Goal: Task Accomplishment & Management: Use online tool/utility

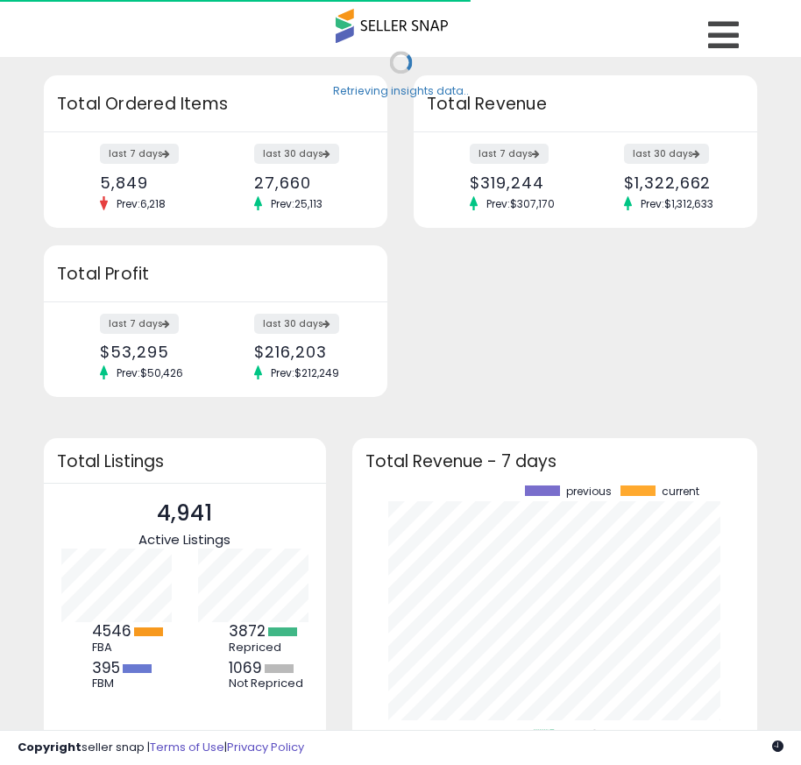
scroll to position [244, 371]
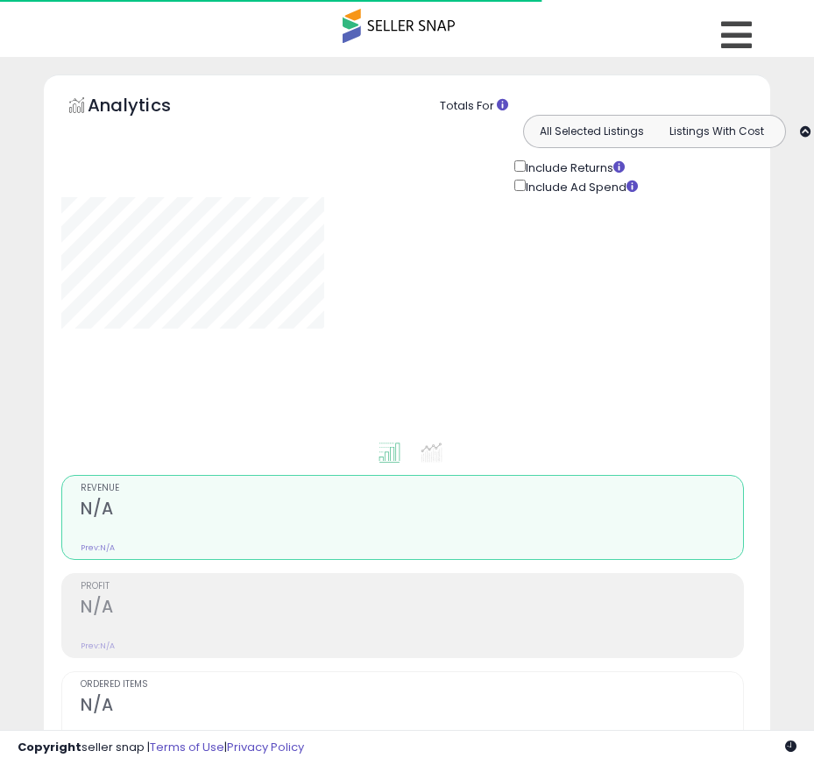
type input "**********"
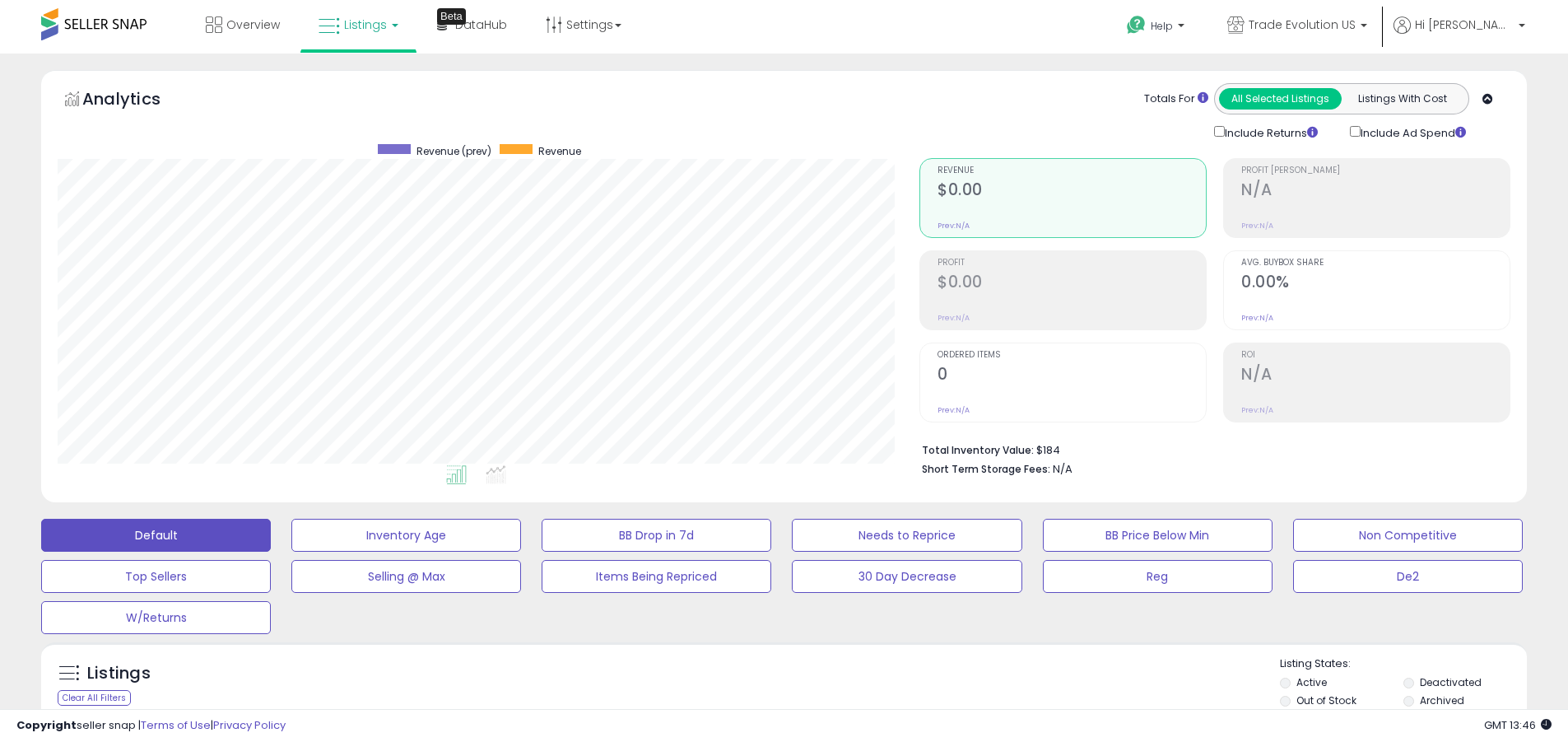
scroll to position [337, 862]
click at [763, 682] on label "Deactivated" at bounding box center [1451, 682] width 62 height 14
click at [763, 700] on label "Archived" at bounding box center [1441, 700] width 44 height 14
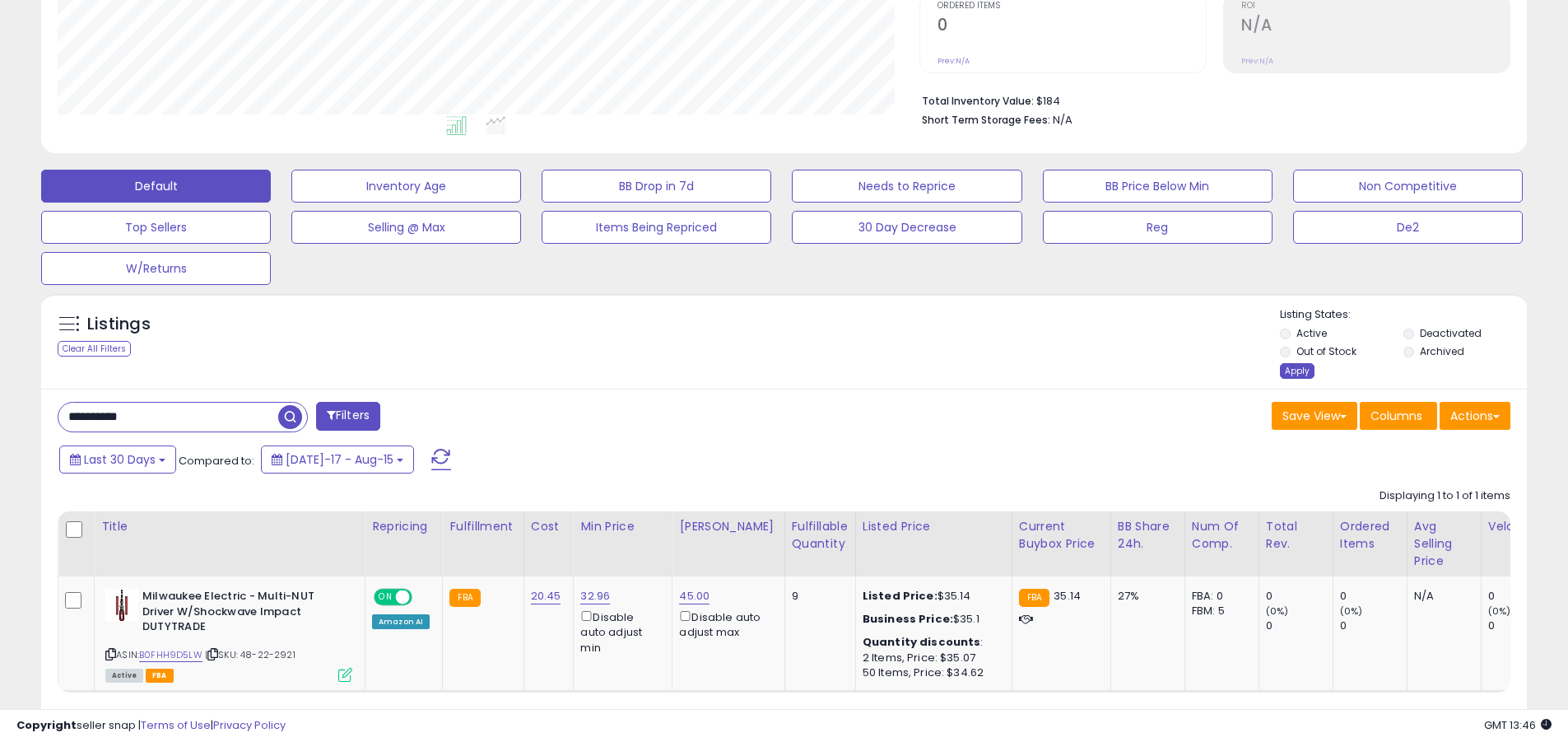
click at [763, 370] on div "Apply" at bounding box center [1297, 370] width 35 height 16
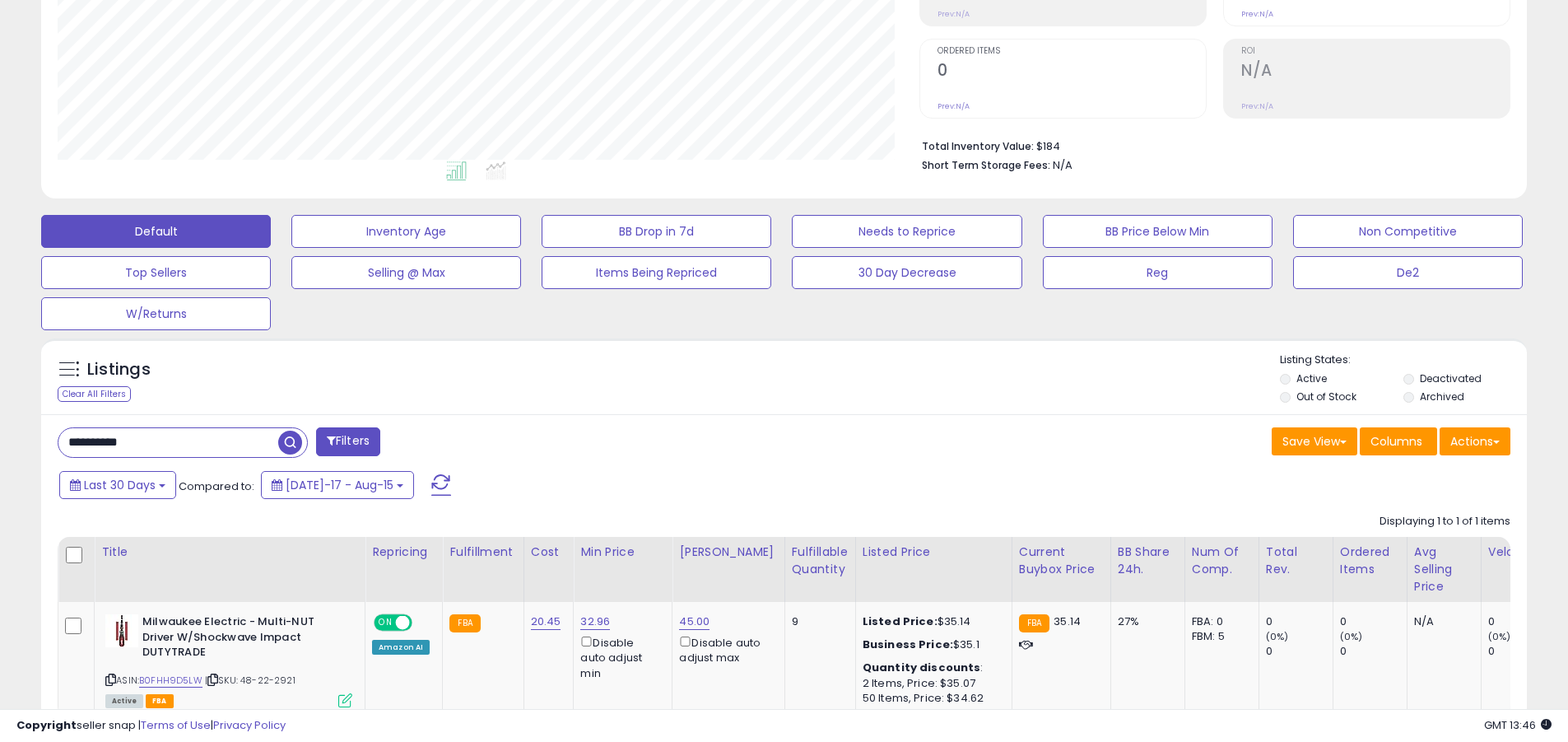
click at [156, 230] on button "Default" at bounding box center [156, 231] width 230 height 33
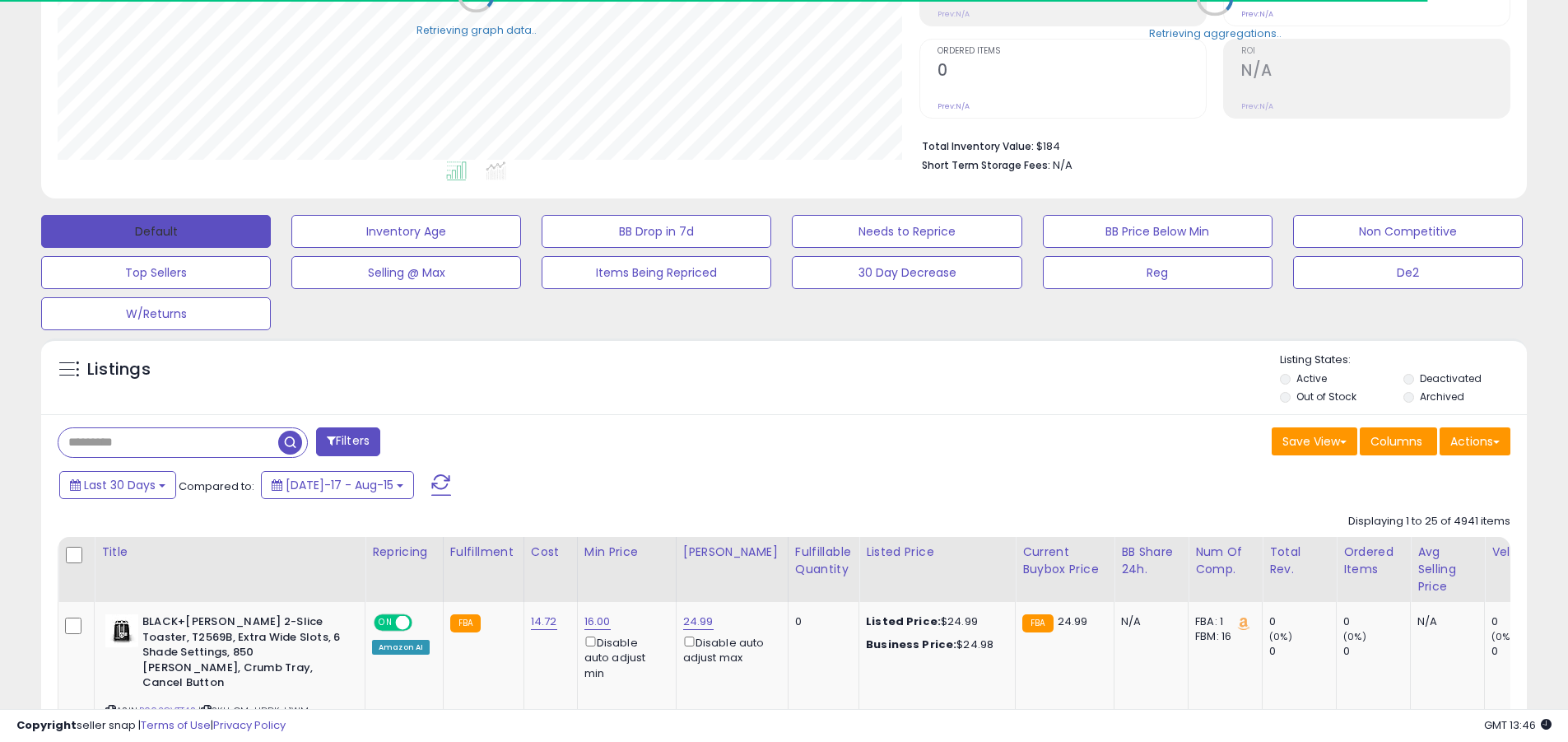
scroll to position [822827, 822024]
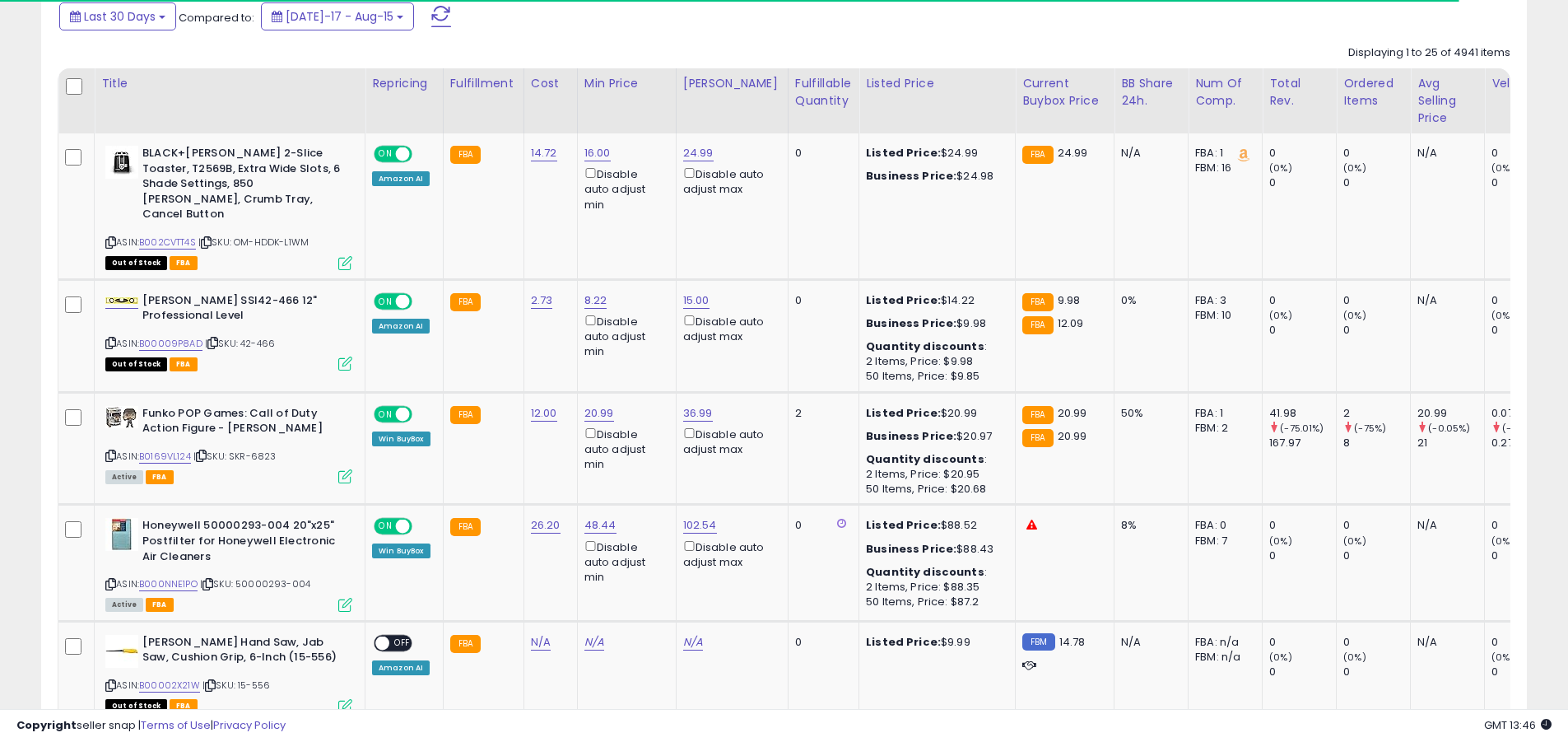
click at [431, 16] on span at bounding box center [440, 16] width 20 height 22
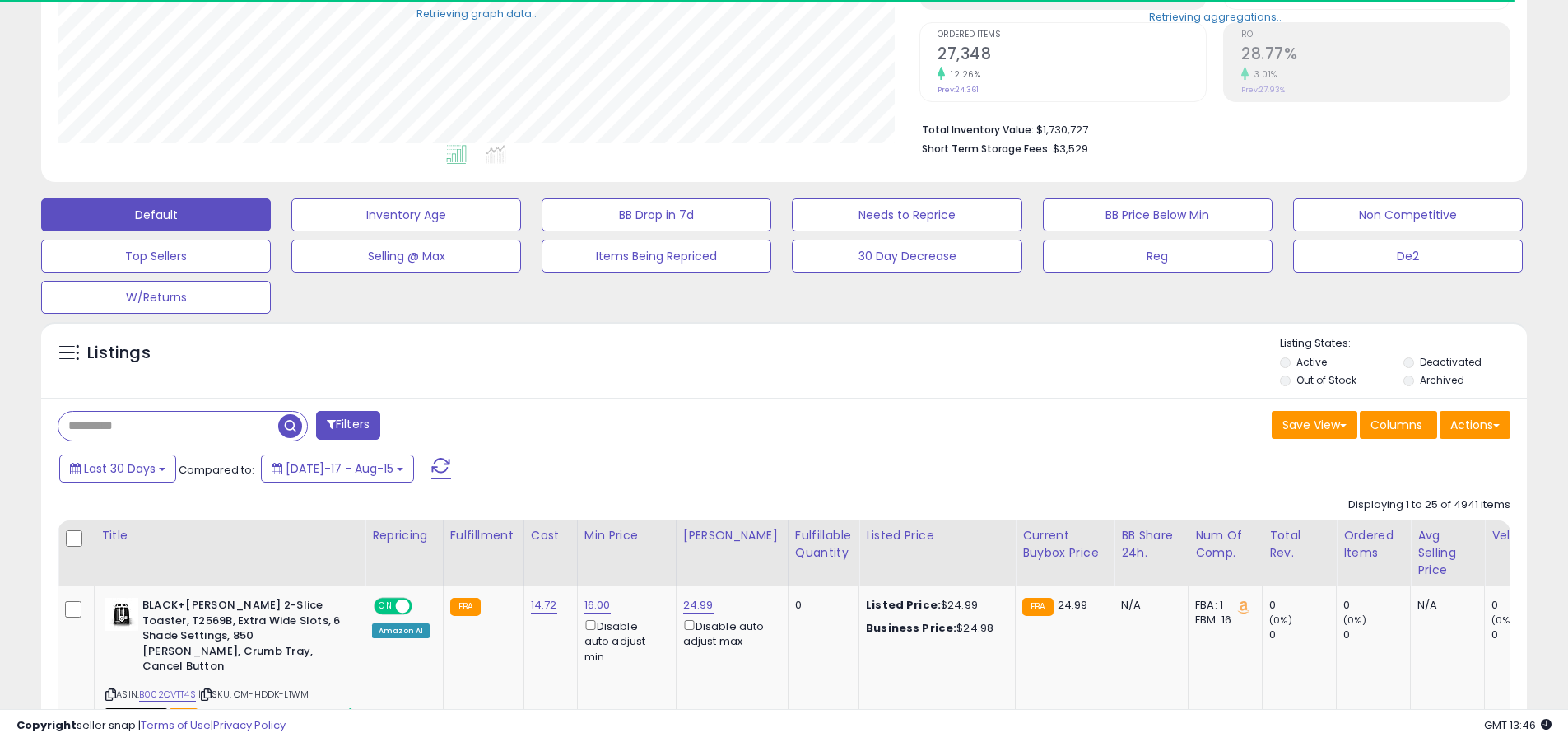
scroll to position [337, 862]
click at [168, 425] on input "text" at bounding box center [168, 425] width 220 height 29
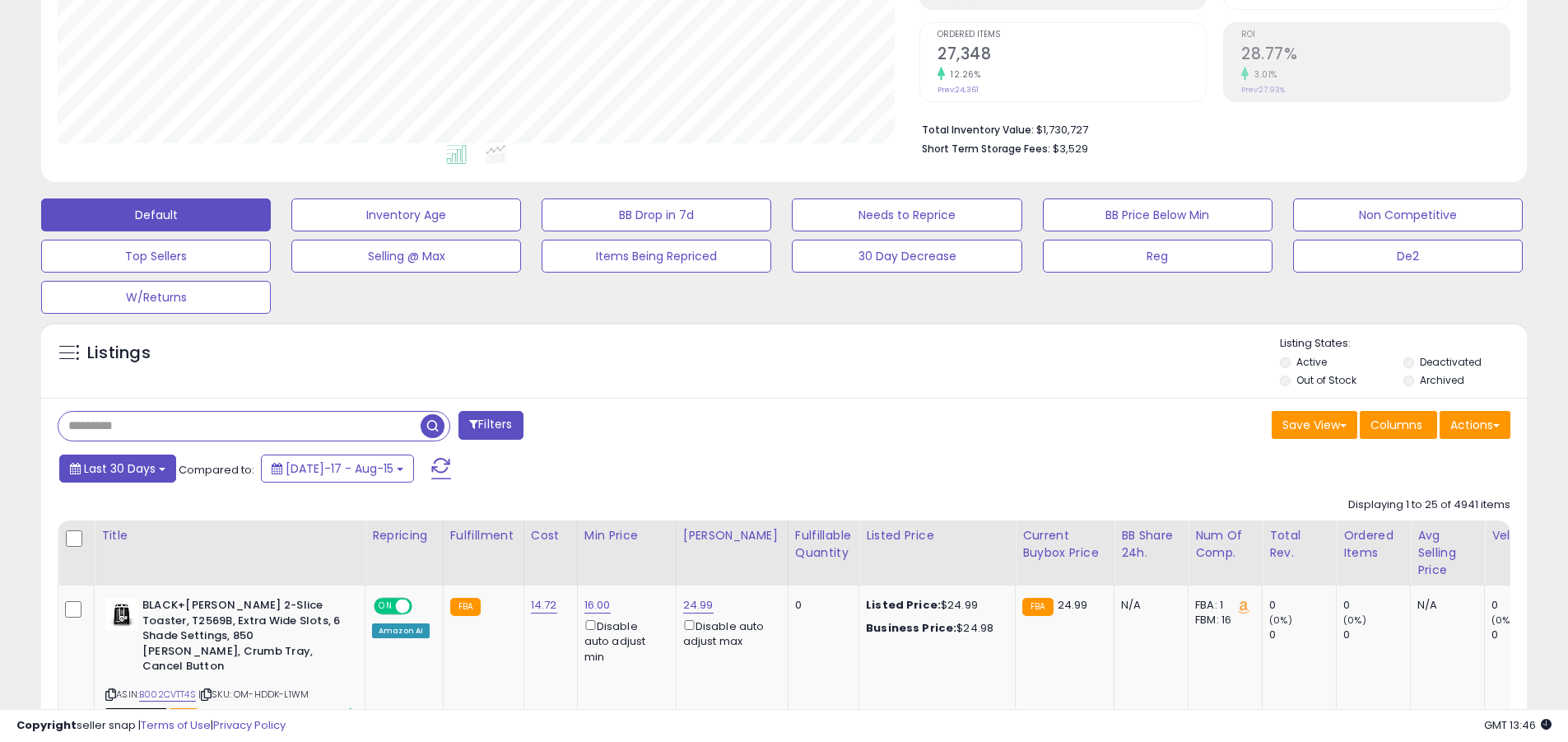
click at [116, 468] on span "Last 30 Days" at bounding box center [119, 469] width 71 height 17
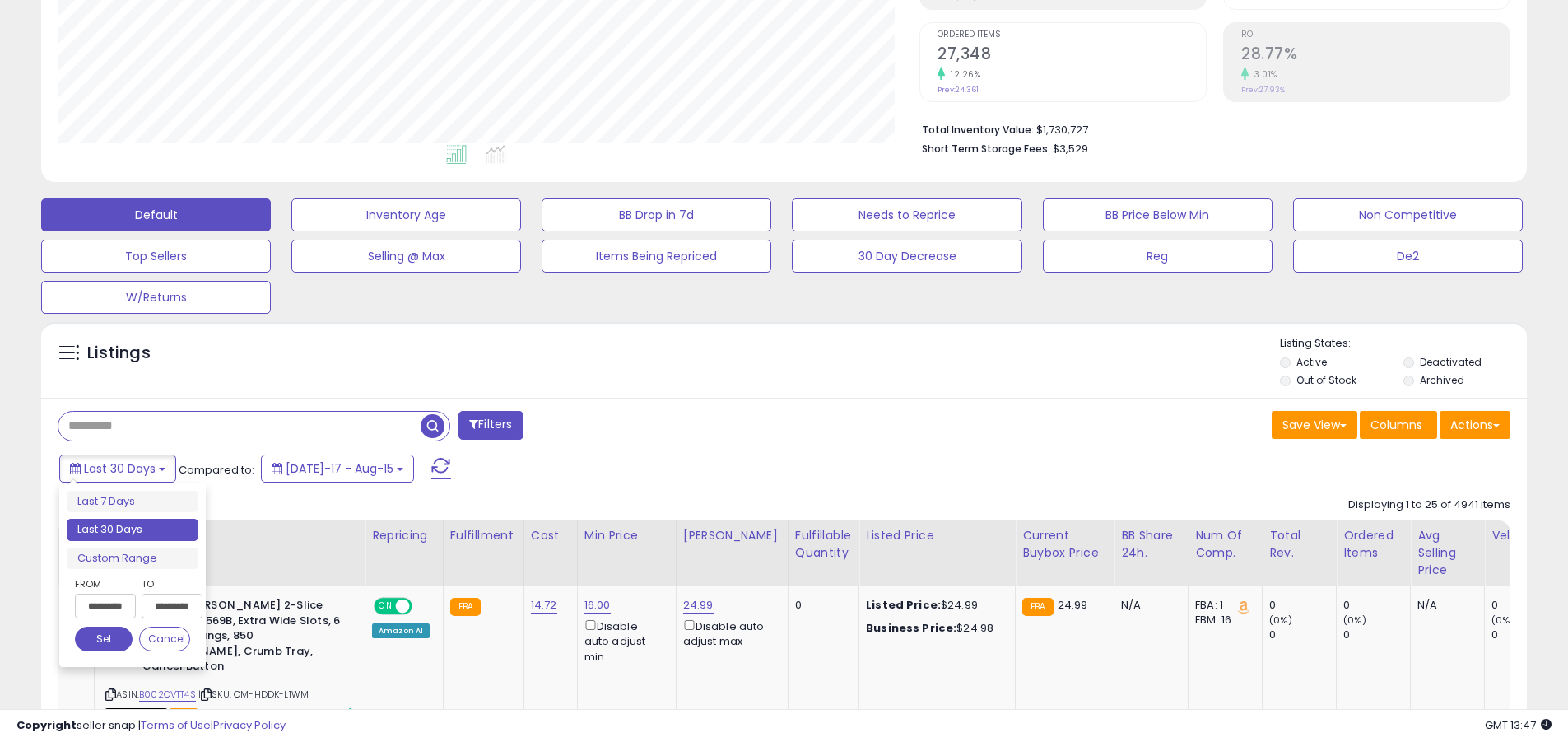
click at [132, 530] on li "Last 30 Days" at bounding box center [132, 530] width 131 height 23
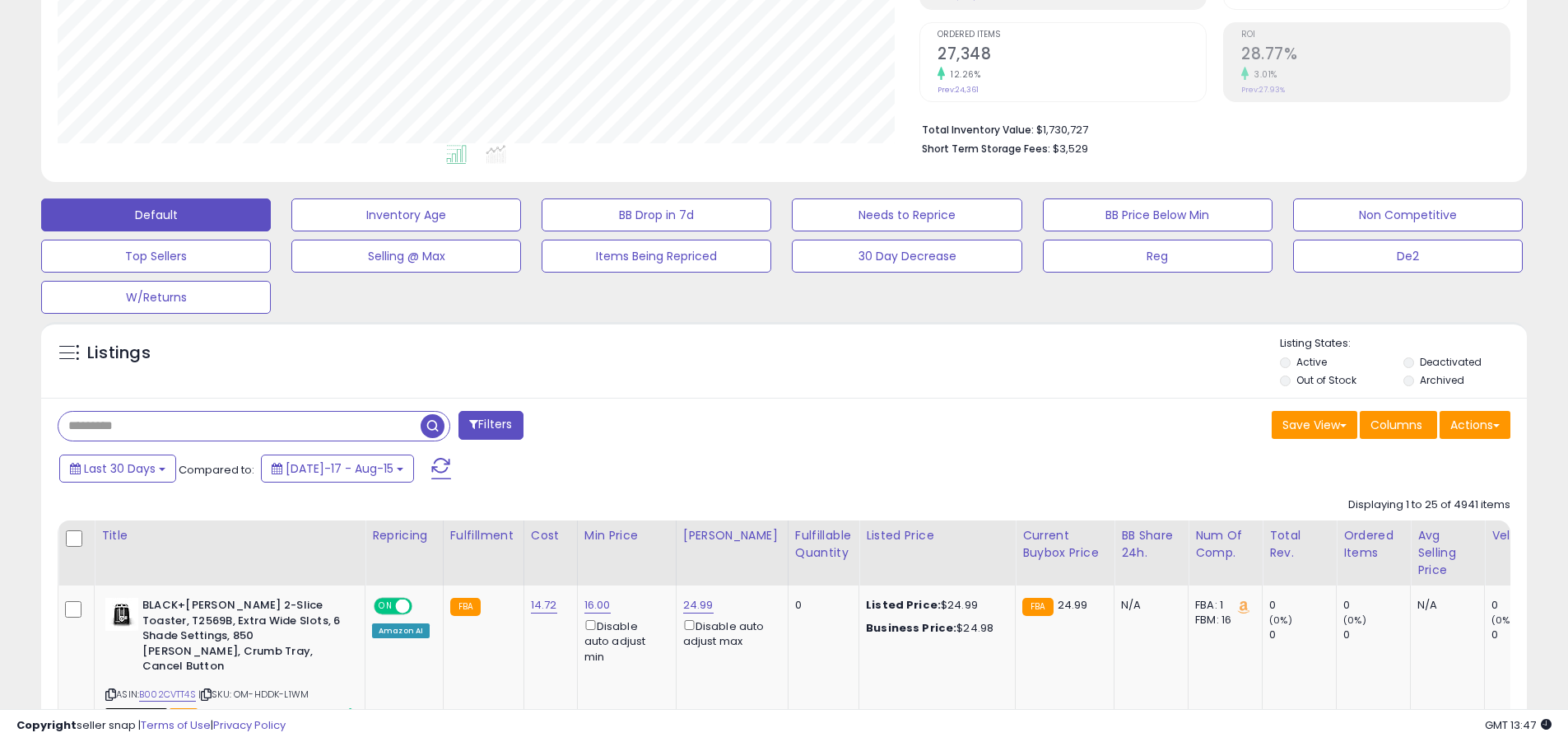
click at [239, 425] on input "text" at bounding box center [239, 425] width 362 height 29
click at [435, 423] on span "button" at bounding box center [432, 425] width 23 height 23
click at [763, 424] on button "Actions" at bounding box center [1474, 425] width 70 height 28
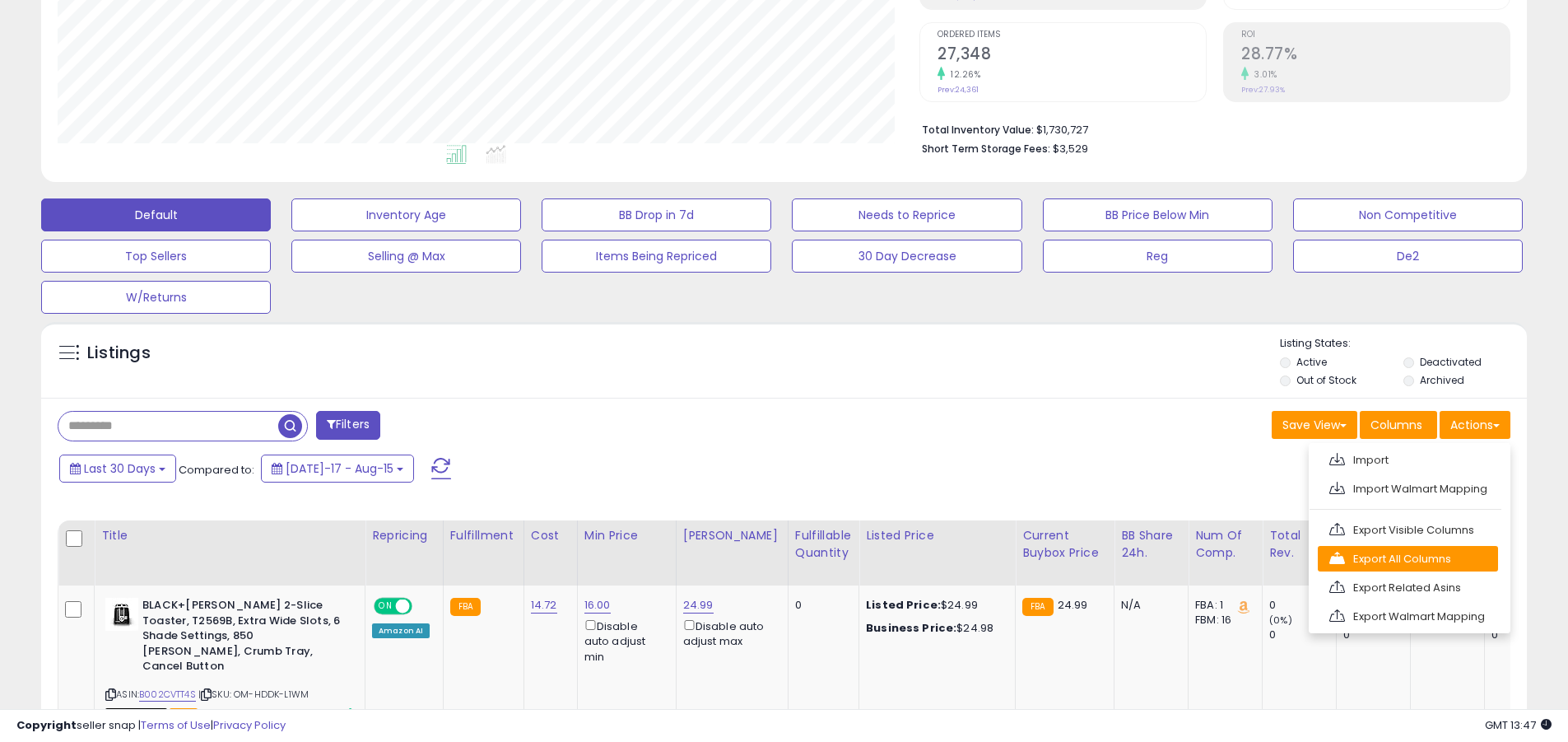
click at [763, 558] on link "Export All Columns" at bounding box center [1407, 558] width 180 height 25
